Goal: Task Accomplishment & Management: Manage account settings

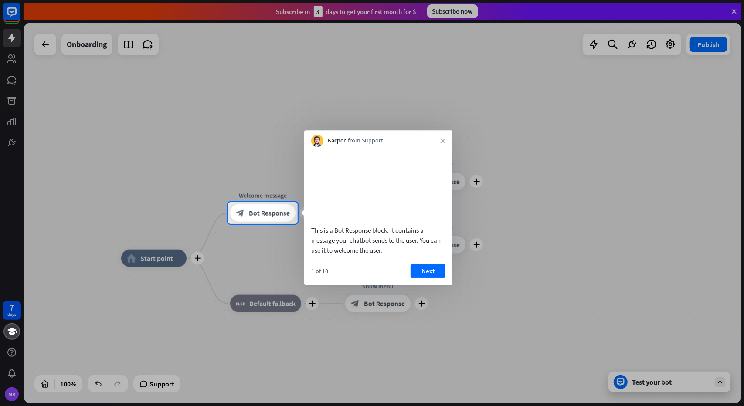
click at [734, 9] on div at bounding box center [372, 101] width 744 height 202
click at [730, 14] on div at bounding box center [372, 101] width 744 height 202
click at [418, 278] on button "Next" at bounding box center [428, 271] width 35 height 14
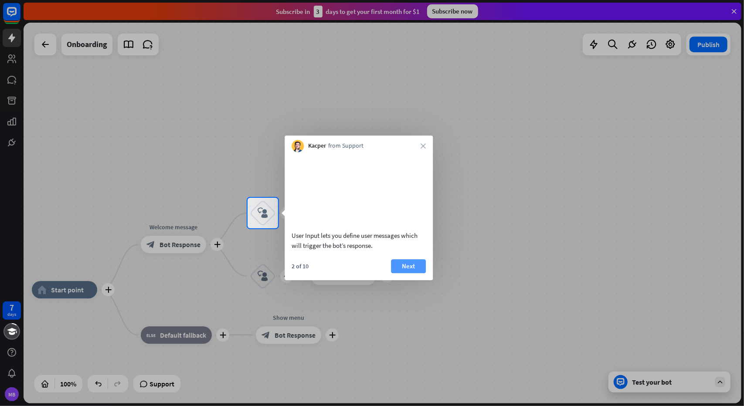
click at [408, 273] on button "Next" at bounding box center [408, 266] width 35 height 14
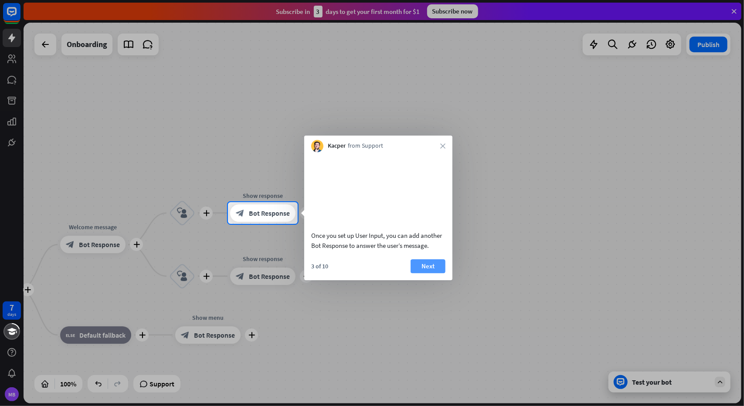
click at [424, 273] on button "Next" at bounding box center [428, 266] width 35 height 14
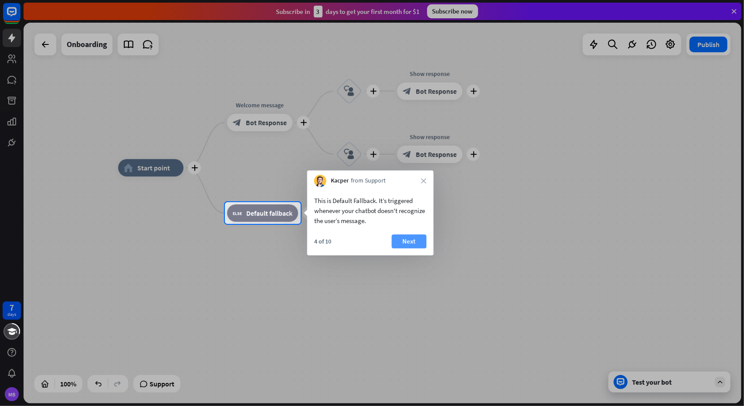
click at [413, 245] on button "Next" at bounding box center [409, 241] width 35 height 14
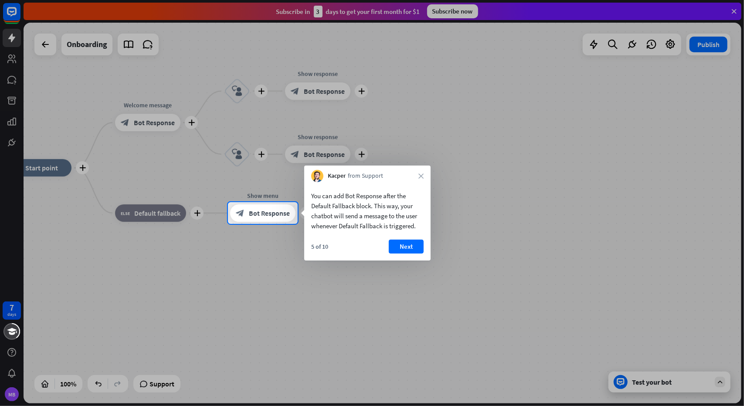
click at [413, 245] on button "Next" at bounding box center [406, 247] width 35 height 14
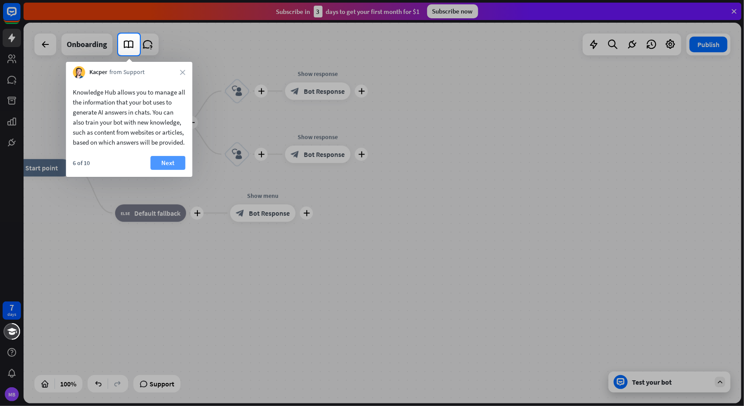
click at [168, 170] on button "Next" at bounding box center [167, 163] width 35 height 14
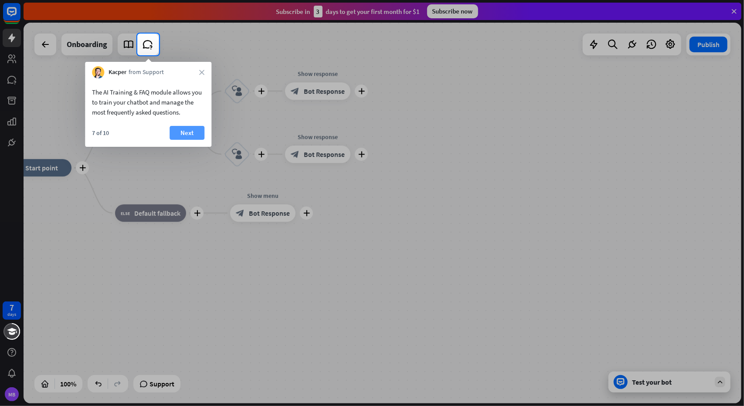
click at [179, 132] on button "Next" at bounding box center [187, 133] width 35 height 14
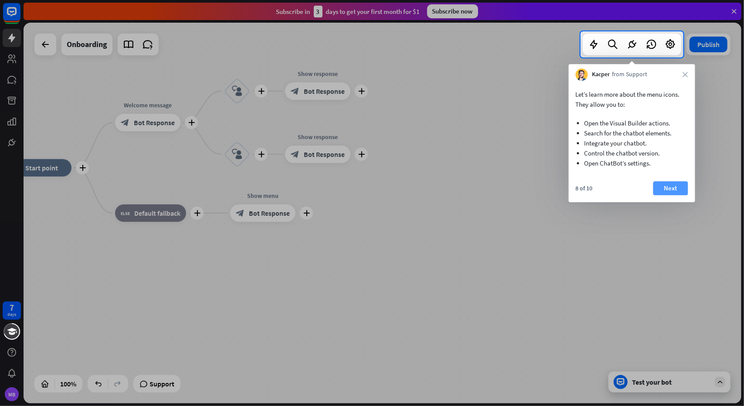
click at [680, 188] on button "Next" at bounding box center [670, 188] width 35 height 14
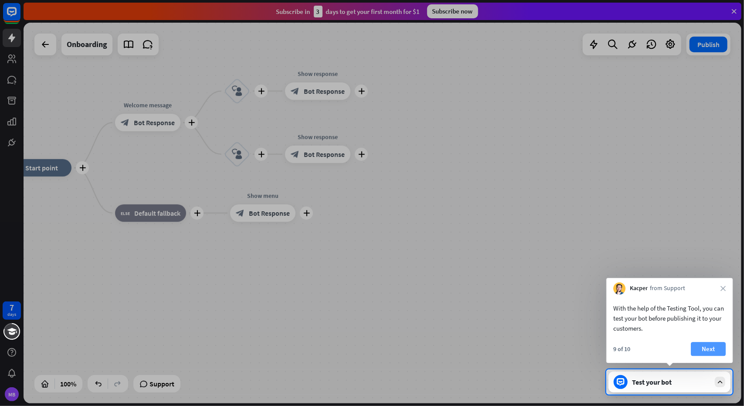
click at [700, 349] on button "Next" at bounding box center [708, 349] width 35 height 14
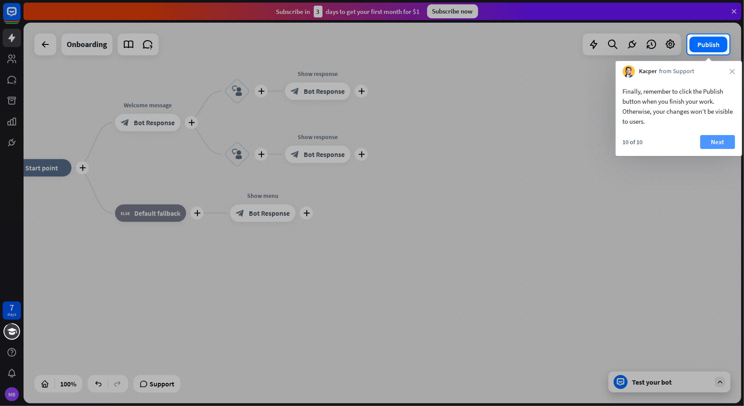
click at [708, 141] on button "Next" at bounding box center [717, 142] width 35 height 14
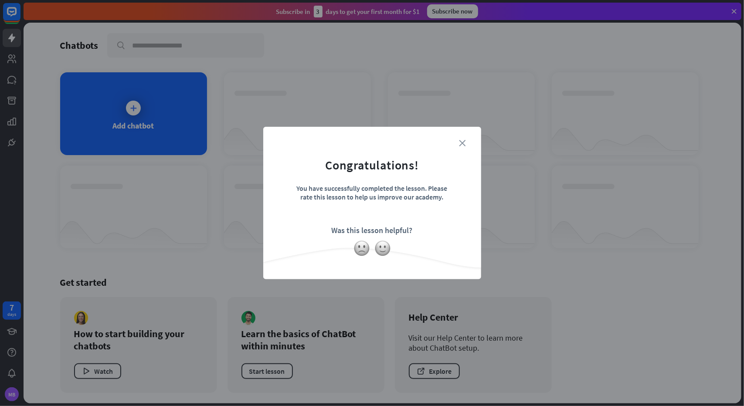
click at [461, 140] on icon "close" at bounding box center [462, 143] width 7 height 7
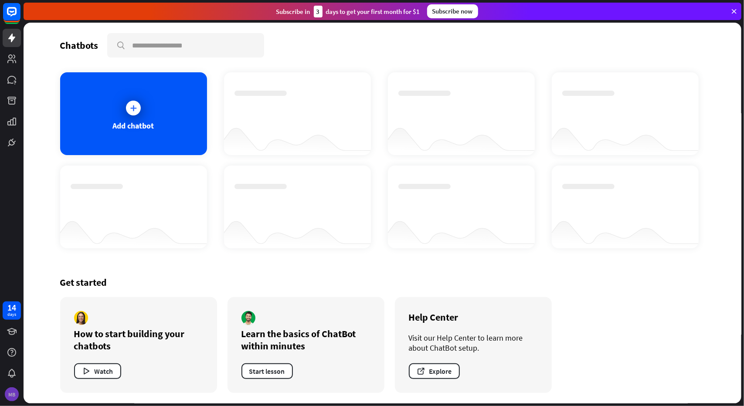
click at [13, 391] on div "MB" at bounding box center [12, 394] width 14 height 14
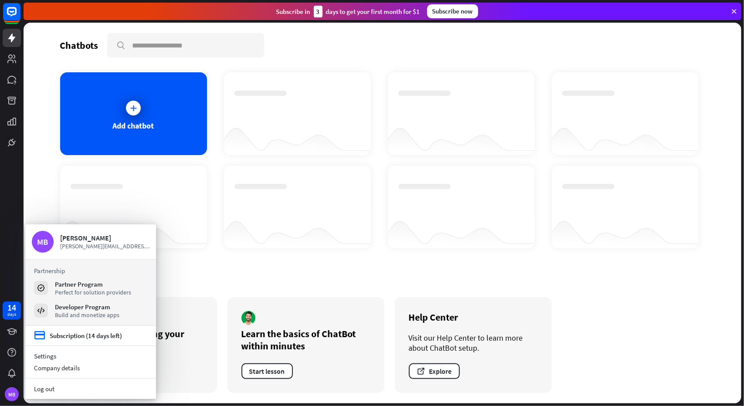
click at [251, 289] on div "Get started How to start building your chatbots Watch Learn the basics of ChatB…" at bounding box center [382, 335] width 645 height 138
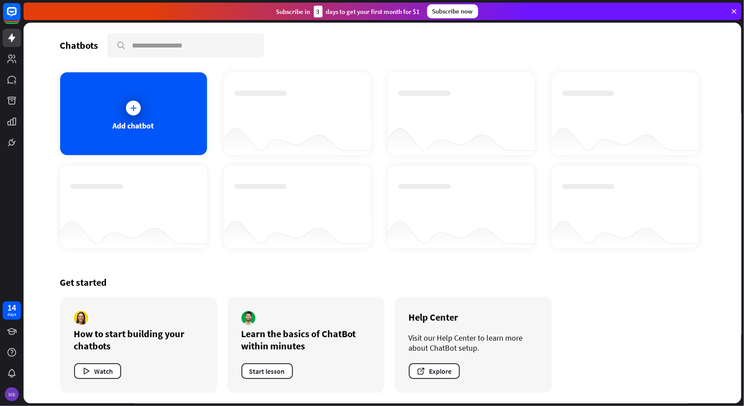
click at [13, 396] on div "MB" at bounding box center [12, 394] width 14 height 14
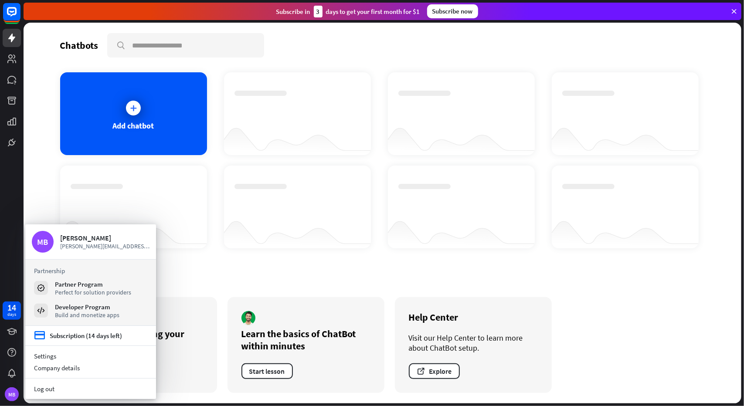
click at [733, 9] on icon at bounding box center [734, 11] width 8 height 8
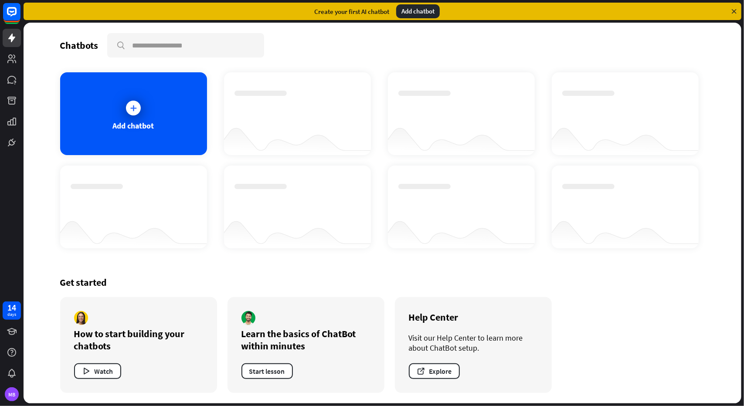
click at [419, 10] on div "Add chatbot" at bounding box center [418, 11] width 44 height 14
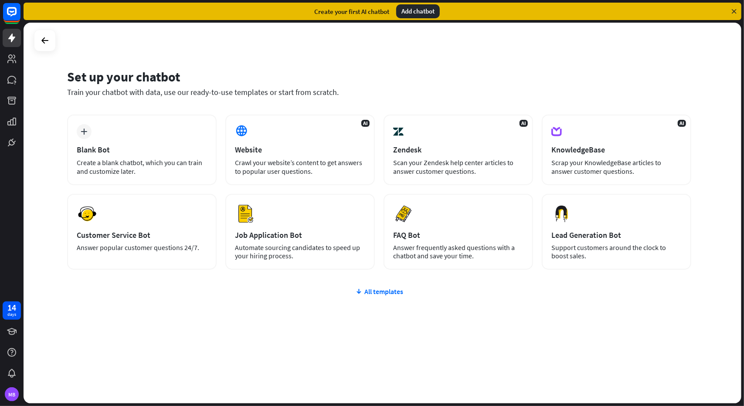
click at [54, 40] on div at bounding box center [45, 41] width 22 height 22
click at [43, 41] on icon at bounding box center [45, 40] width 10 height 10
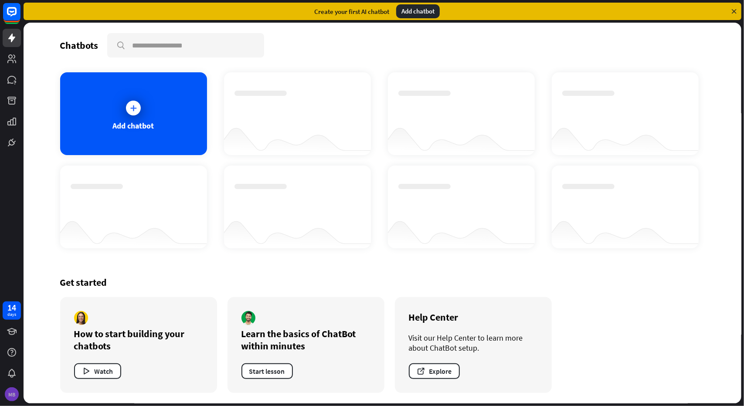
click at [13, 389] on div "MB" at bounding box center [12, 394] width 14 height 14
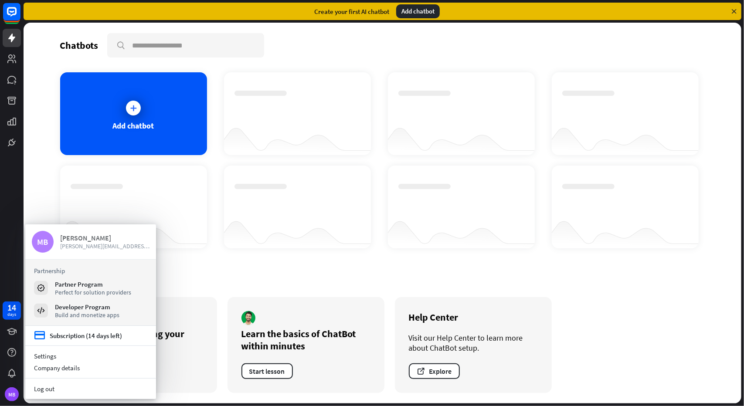
click at [68, 245] on span "[PERSON_NAME][EMAIL_ADDRESS][DOMAIN_NAME]" at bounding box center [104, 246] width 89 height 8
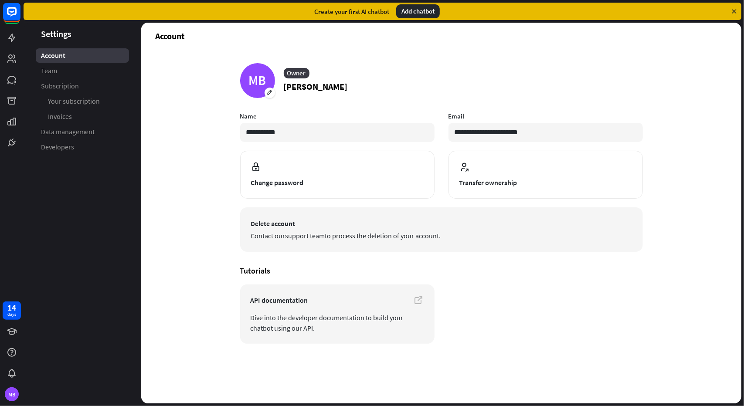
click at [305, 238] on link "support team" at bounding box center [305, 235] width 40 height 9
click at [282, 220] on span "Delete account" at bounding box center [441, 223] width 381 height 10
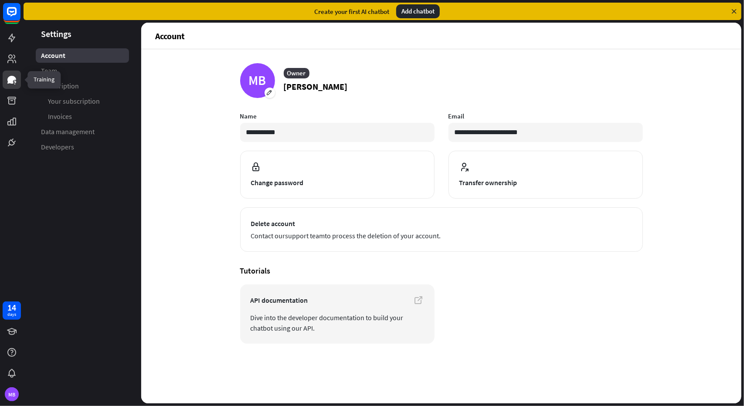
click at [14, 77] on icon at bounding box center [11, 80] width 9 height 8
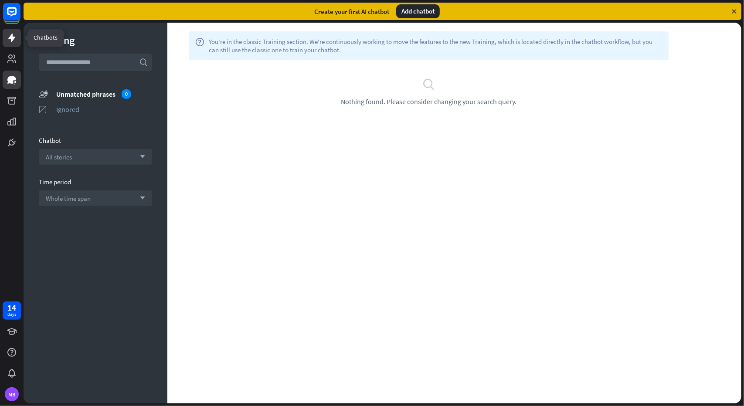
click at [15, 37] on icon at bounding box center [11, 38] width 7 height 9
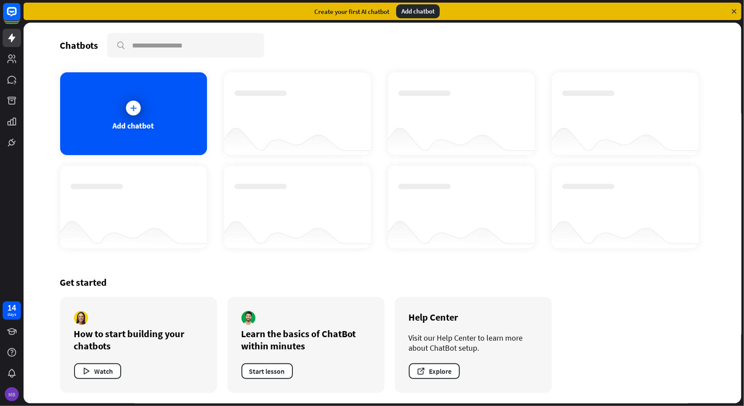
click at [14, 394] on div "MB" at bounding box center [12, 394] width 14 height 14
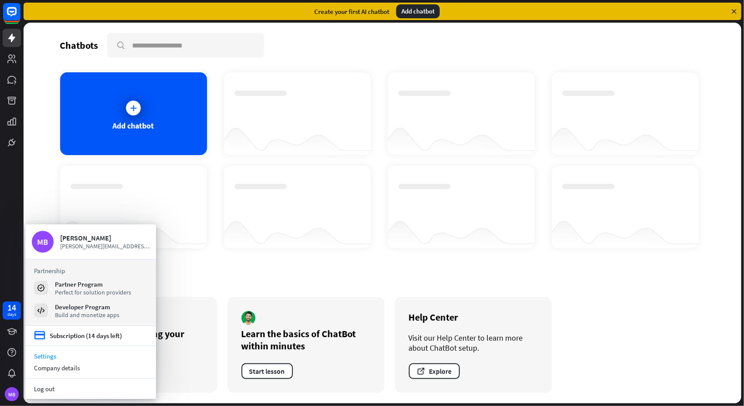
click at [38, 358] on link "Settings" at bounding box center [90, 356] width 131 height 12
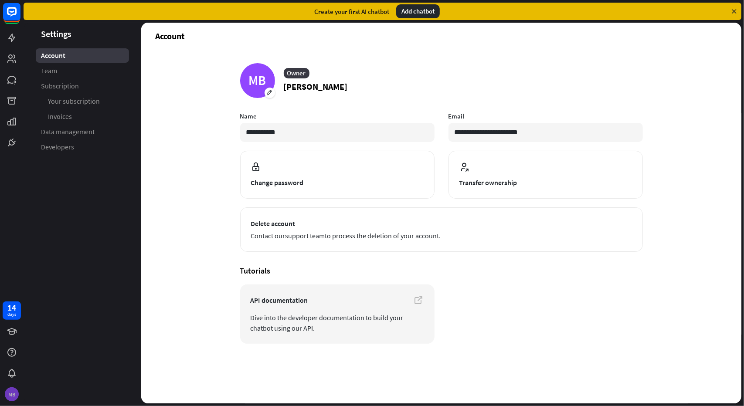
click at [14, 392] on div "MB" at bounding box center [12, 394] width 14 height 14
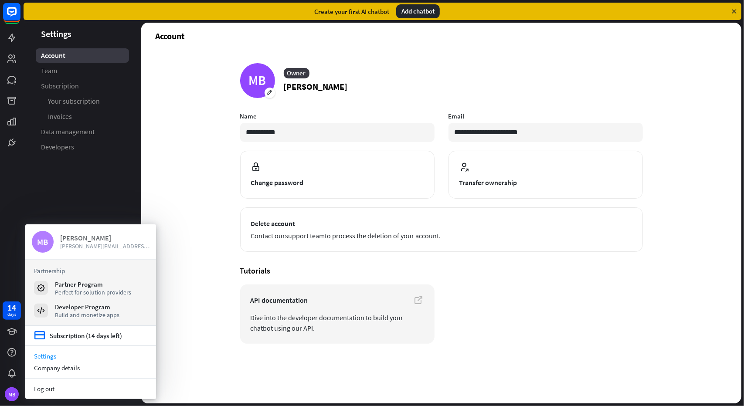
click at [72, 249] on span "[PERSON_NAME][EMAIL_ADDRESS][DOMAIN_NAME]" at bounding box center [104, 246] width 89 height 8
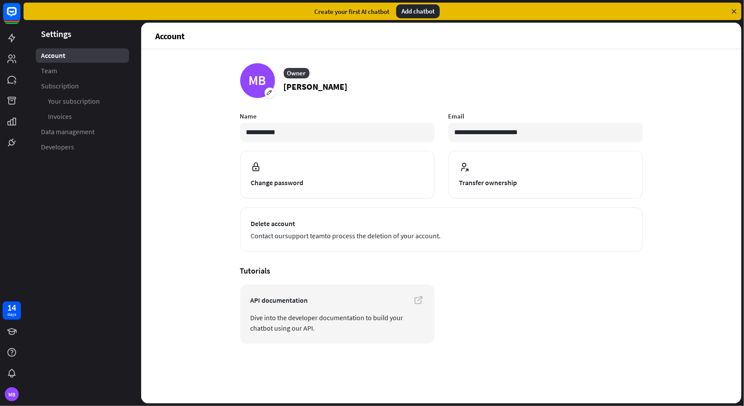
click at [733, 10] on icon at bounding box center [734, 11] width 8 height 8
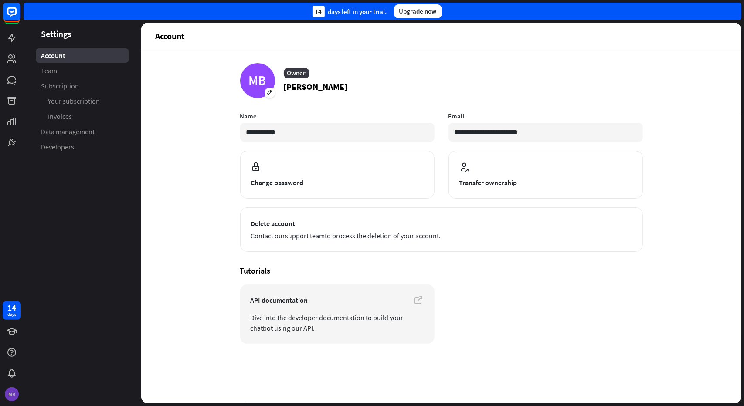
click at [7, 392] on div "MB" at bounding box center [12, 394] width 14 height 14
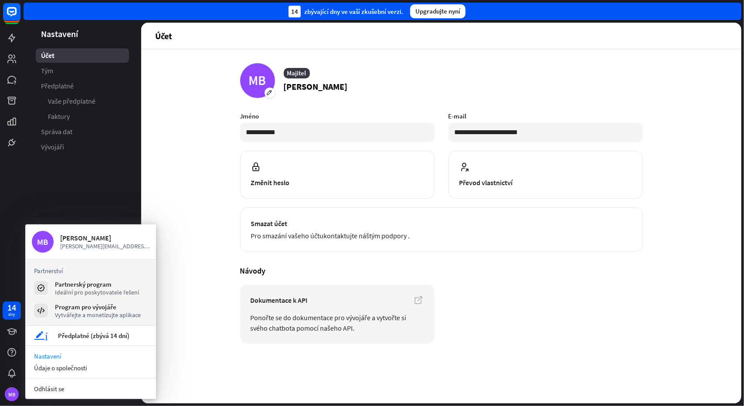
click at [169, 360] on div "**********" at bounding box center [441, 226] width 600 height 354
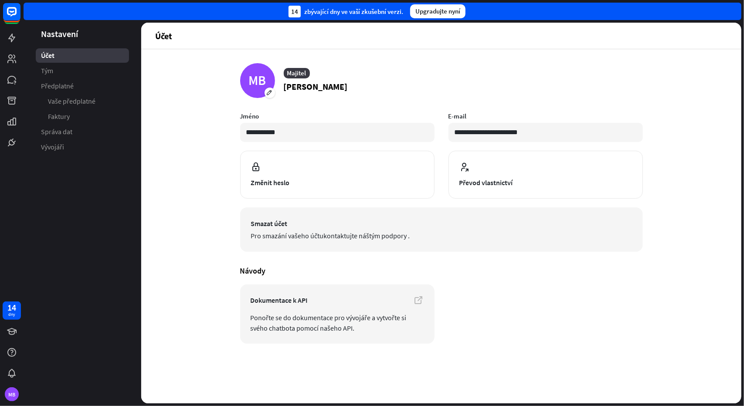
click at [272, 234] on font "Pro smazání vašeho účtu" at bounding box center [287, 235] width 73 height 9
